Goal: Contribute content: Contribute content

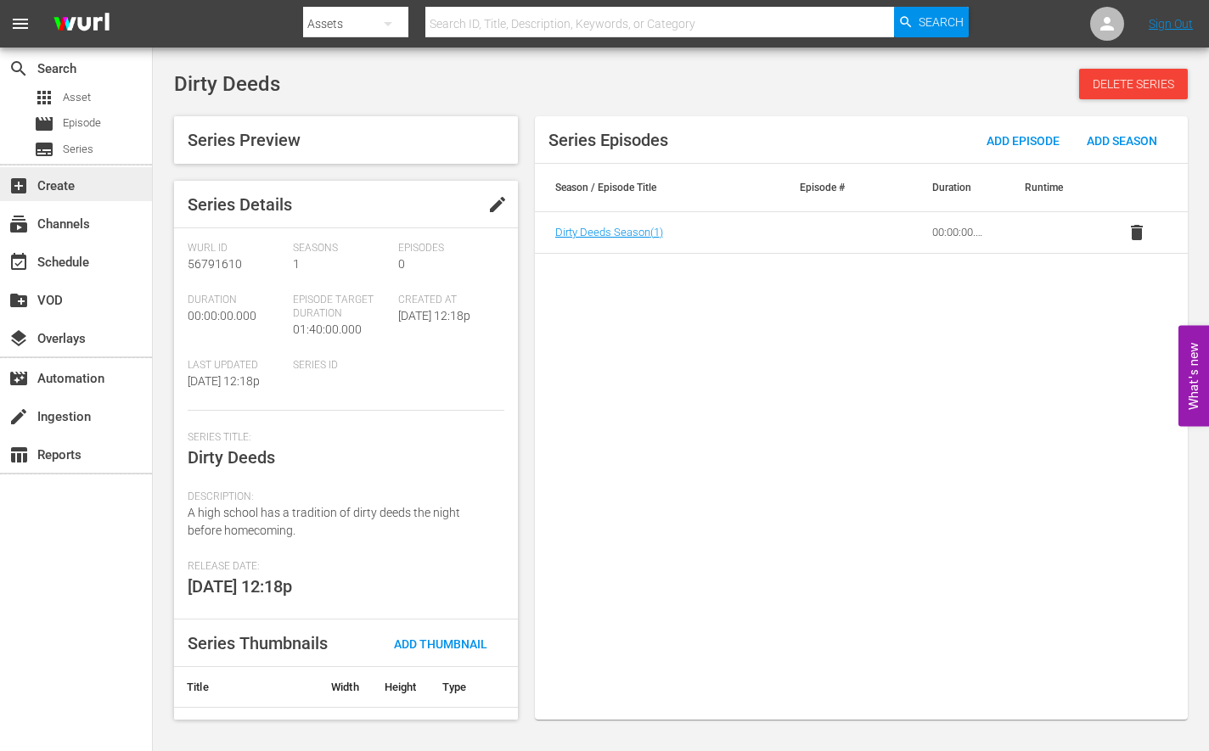
click at [91, 179] on div "add_box Create" at bounding box center [47, 183] width 95 height 15
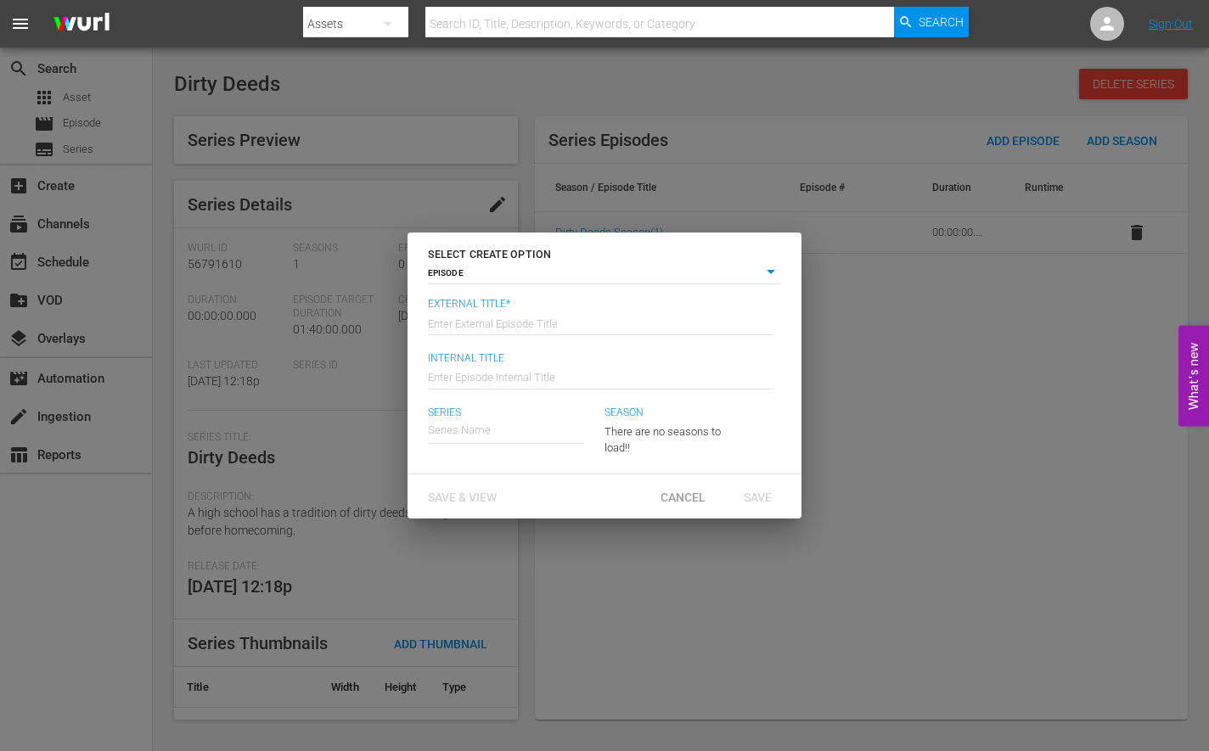
click at [501, 280] on body "menu Search By Assets Search ID, Title, Description, Keywords, or Category Sear…" at bounding box center [604, 375] width 1209 height 751
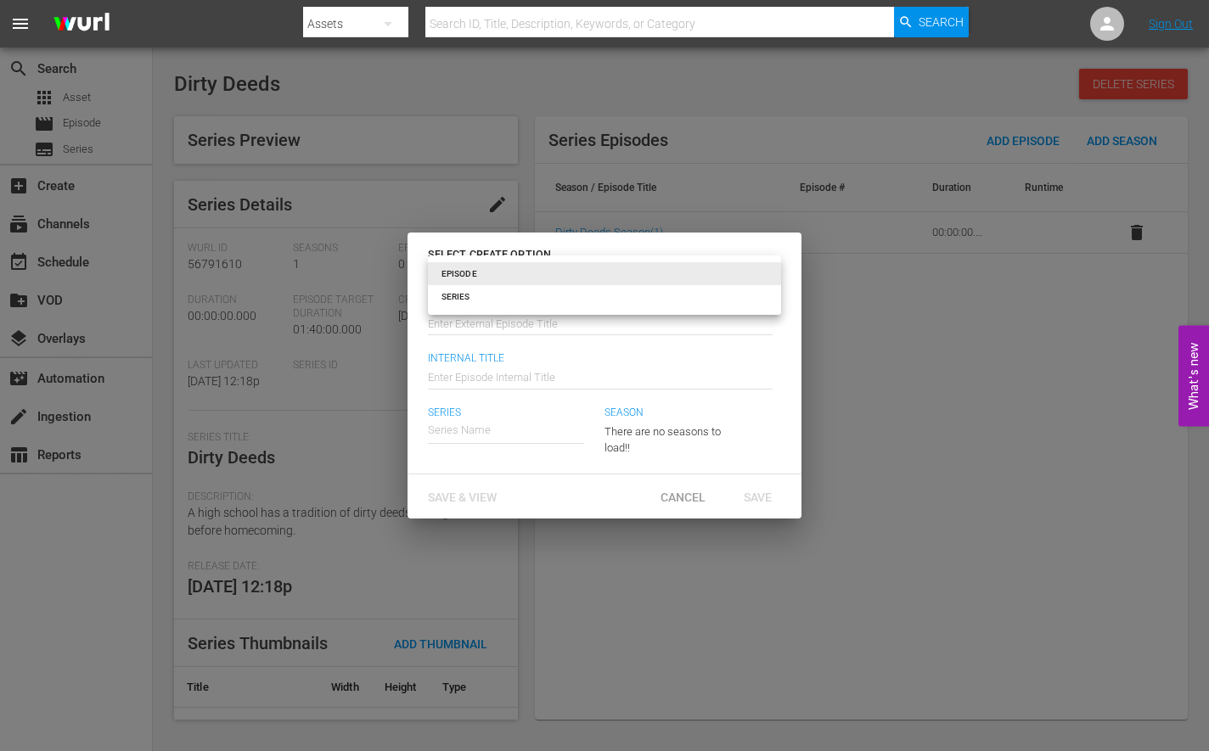
click at [500, 296] on li "SERIES" at bounding box center [604, 296] width 353 height 23
type input "series"
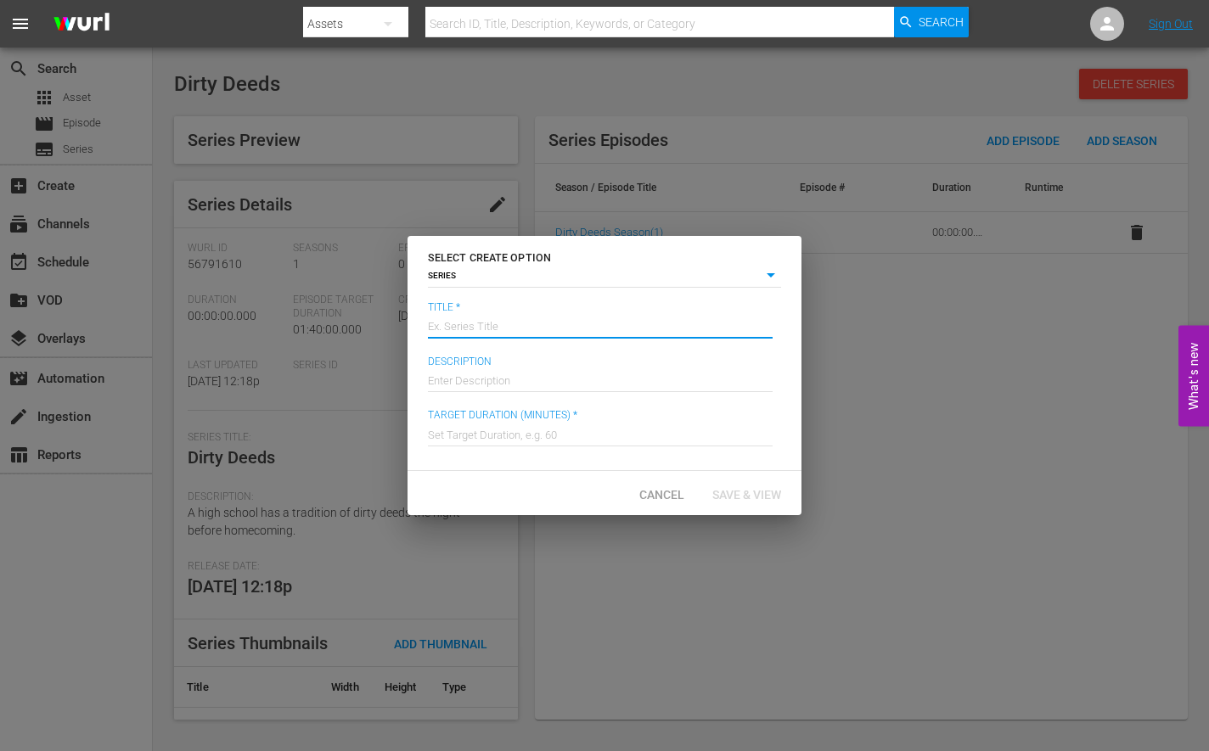
click at [491, 318] on input "text" at bounding box center [600, 325] width 345 height 41
type input "[PERSON_NAME]: Vigilante"
click at [540, 379] on input "text" at bounding box center [600, 378] width 345 height 41
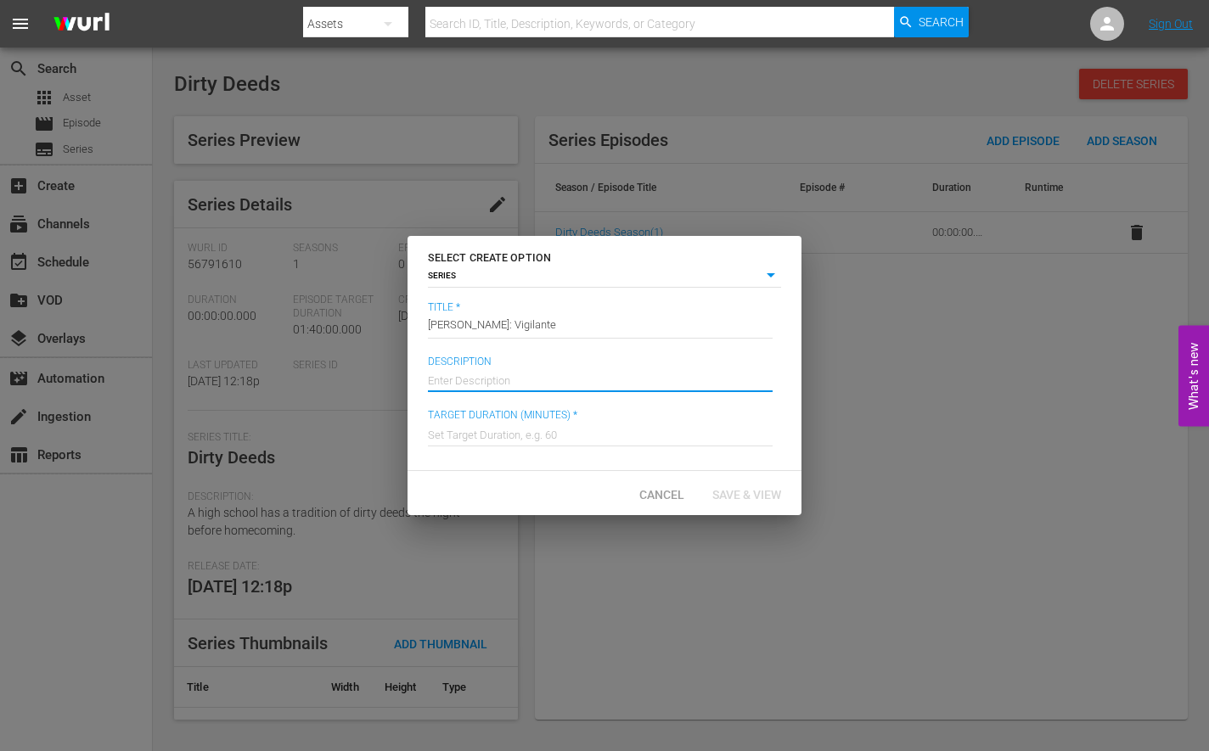
paste input "An ordinary man fights violence the only way he knows how - by killing one crim…"
type input "An ordinary man fights violence the only way he knows how - by killing one crim…"
click at [545, 435] on input "text" at bounding box center [600, 433] width 345 height 41
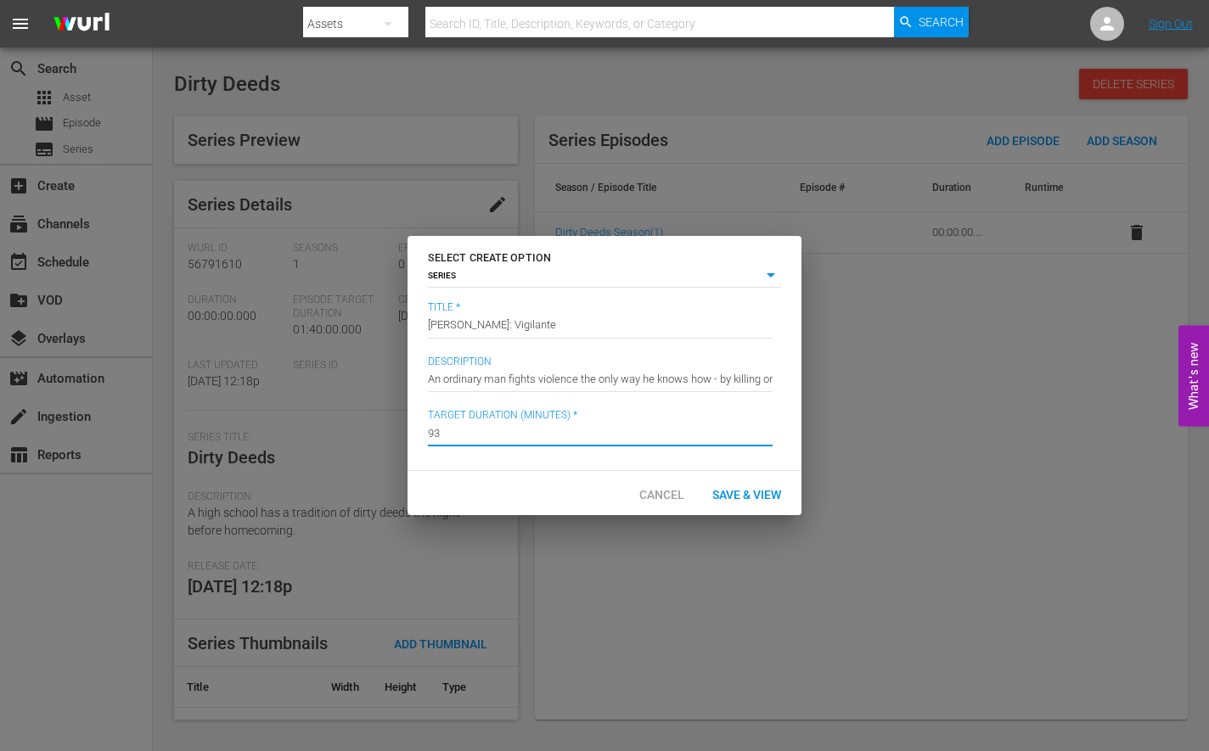
type input "93"
click at [739, 494] on span "Save & View" at bounding box center [747, 495] width 96 height 14
type input "episode"
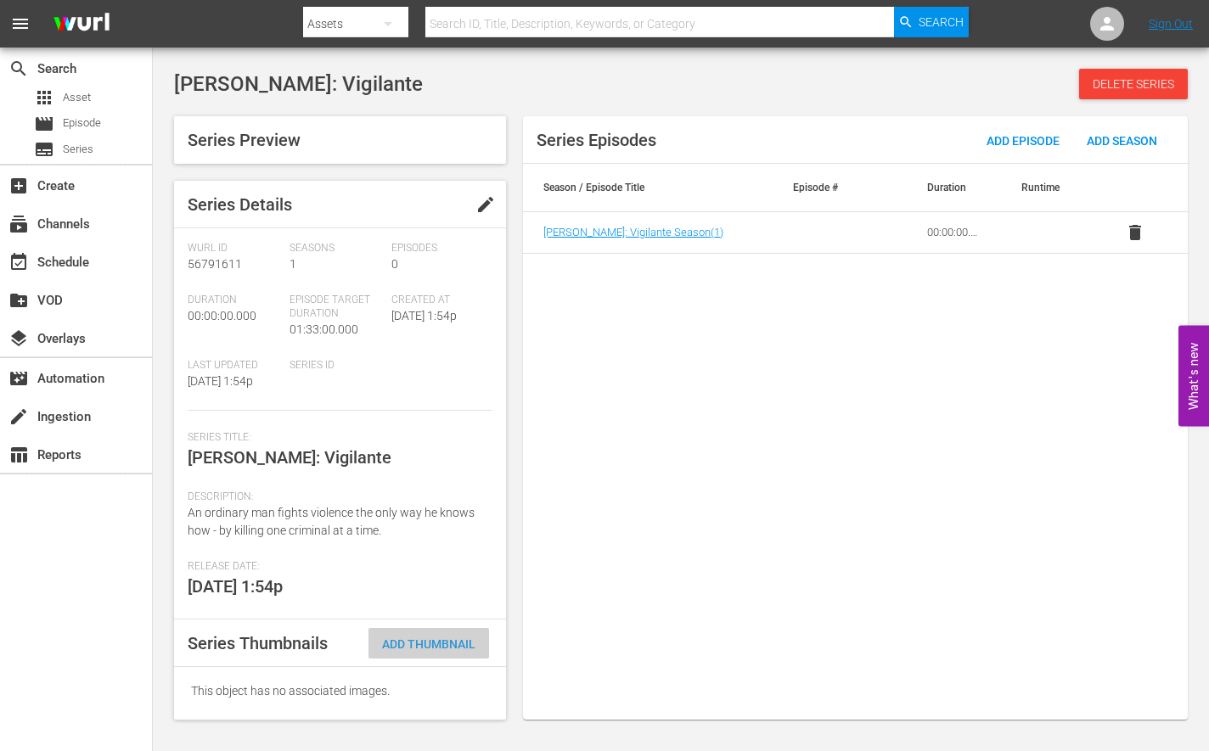
click at [444, 643] on span "Add Thumbnail" at bounding box center [428, 644] width 121 height 14
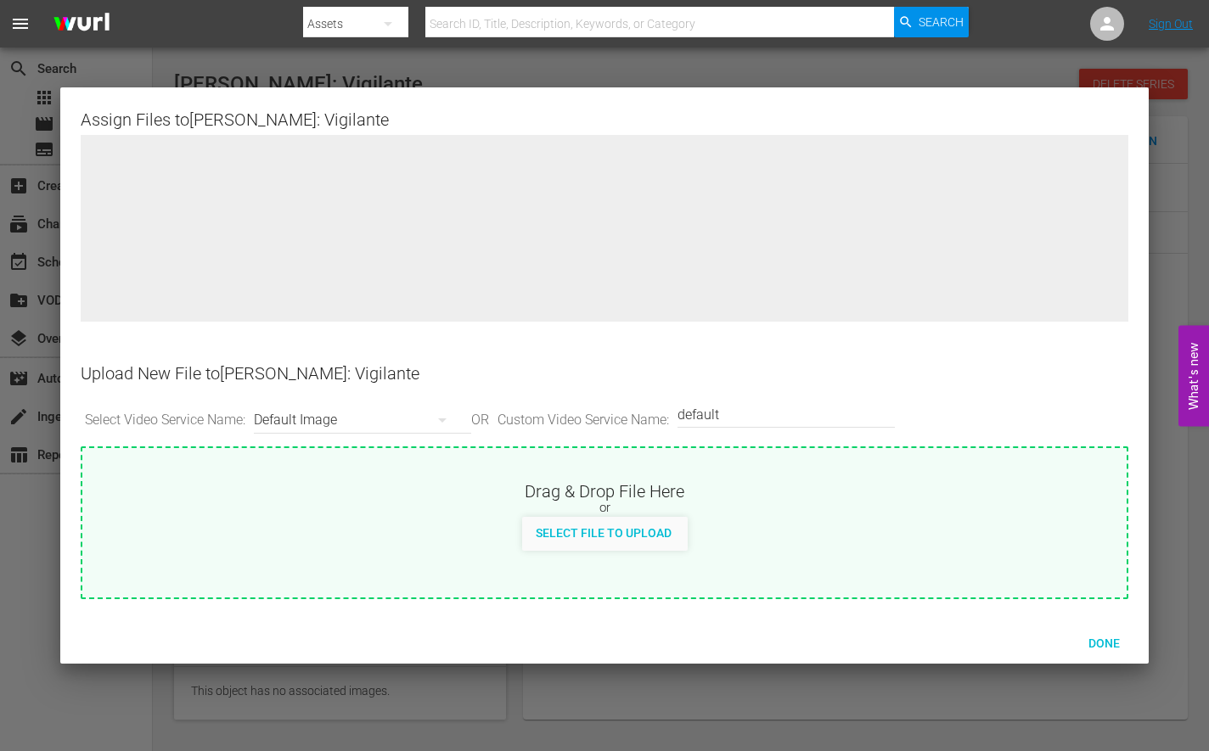
click at [1205, 177] on div at bounding box center [604, 375] width 1209 height 751
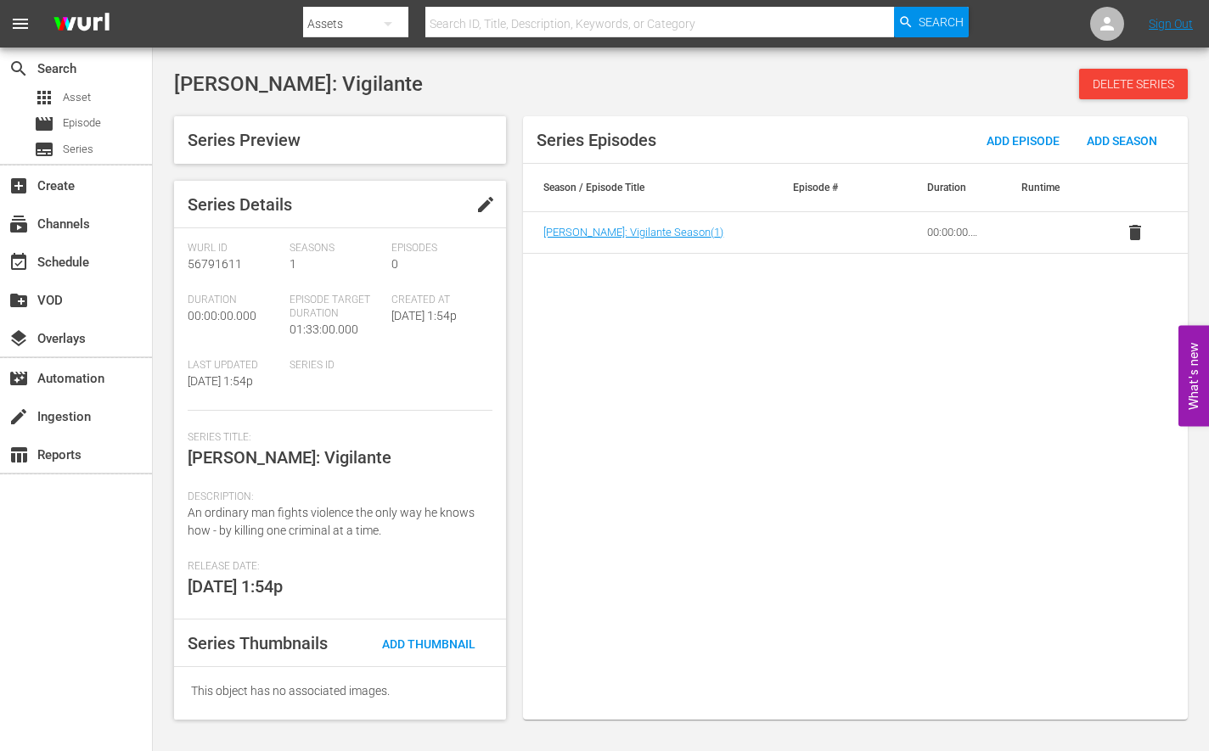
click at [594, 615] on div "Series Episodes Add Episode Add Season Season / Episode Title Episode # Duratio…" at bounding box center [855, 417] width 665 height 603
click at [418, 643] on span "Add Thumbnail" at bounding box center [428, 644] width 121 height 14
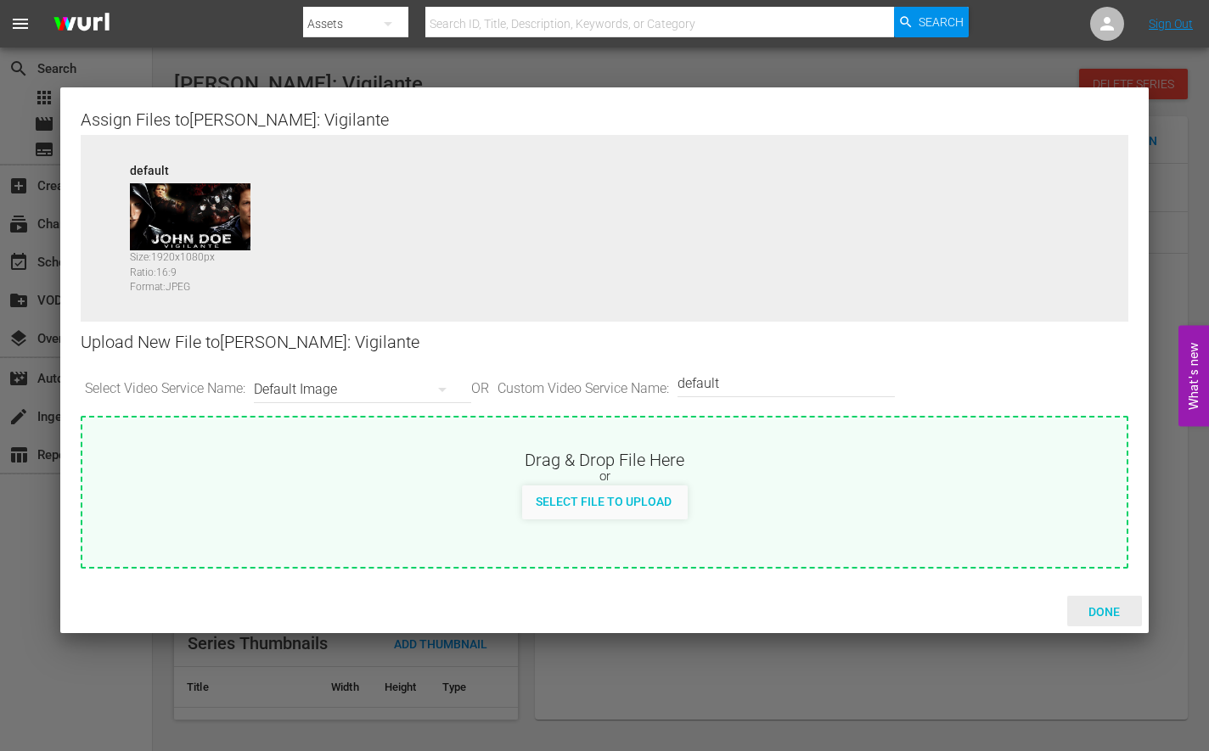
click at [1111, 609] on span "Done" at bounding box center [1104, 612] width 59 height 14
